Goal: Navigation & Orientation: Find specific page/section

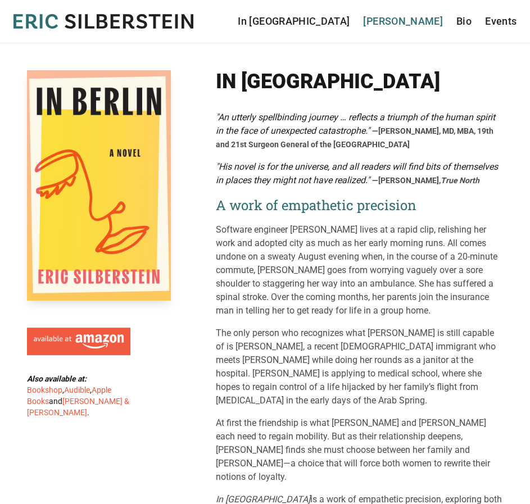
click at [432, 23] on link "[PERSON_NAME]" at bounding box center [403, 21] width 80 height 16
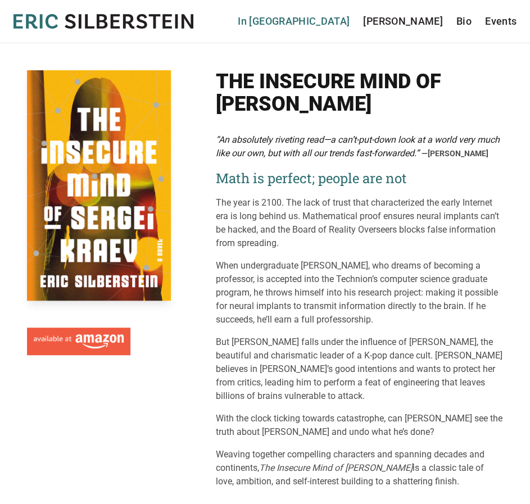
click at [338, 23] on link "In [GEOGRAPHIC_DATA]" at bounding box center [294, 21] width 112 height 16
